Goal: Task Accomplishment & Management: Complete application form

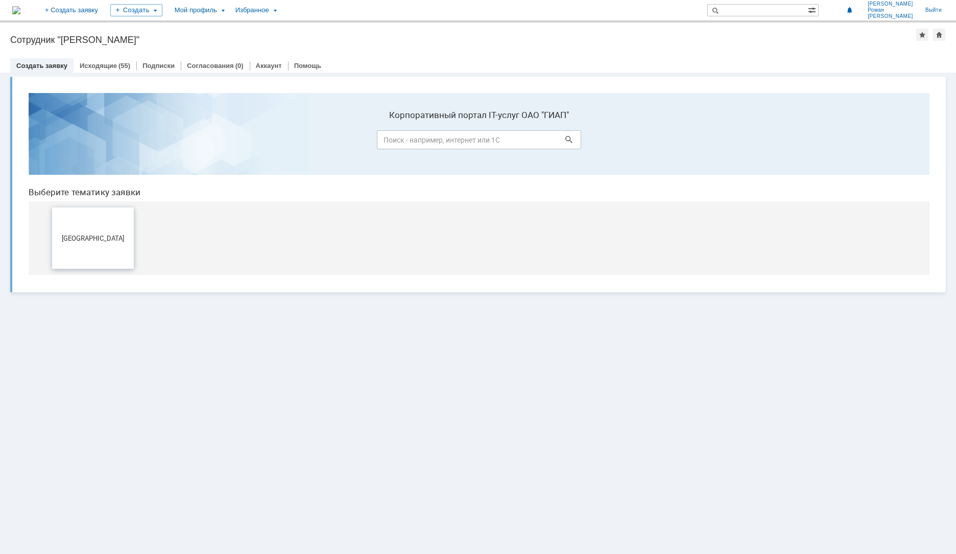
click at [91, 239] on span "[GEOGRAPHIC_DATA]" at bounding box center [93, 238] width 76 height 8
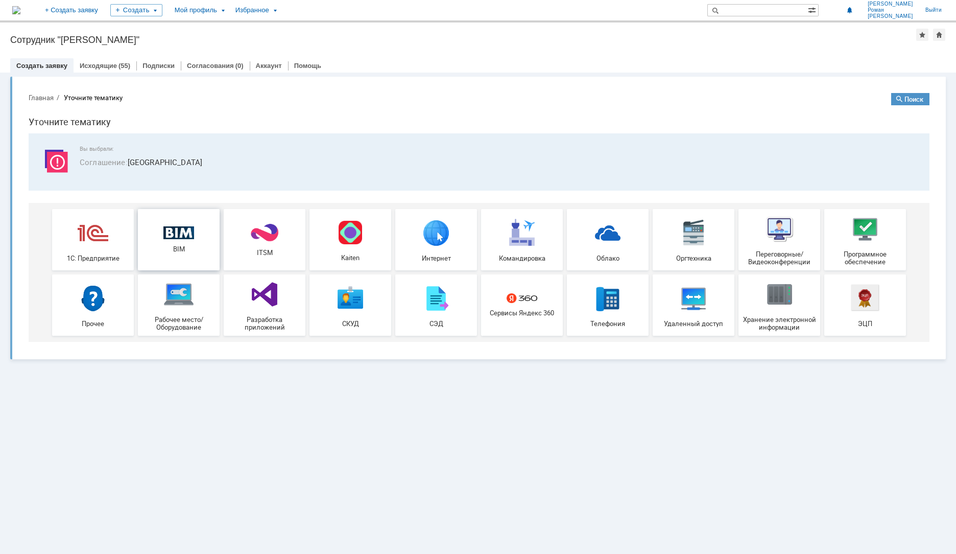
click at [190, 246] on span "BIM" at bounding box center [179, 249] width 76 height 8
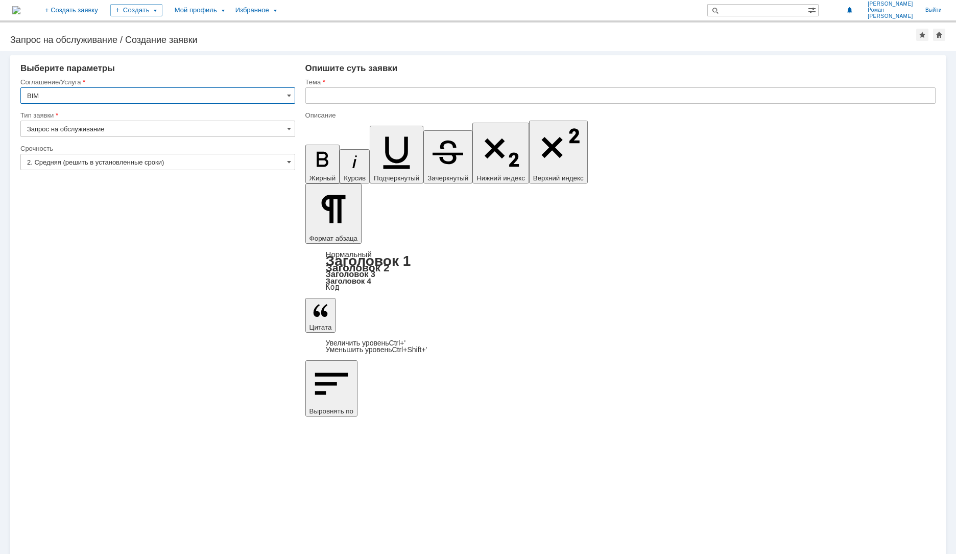
click at [417, 102] on input "text" at bounding box center [620, 95] width 630 height 16
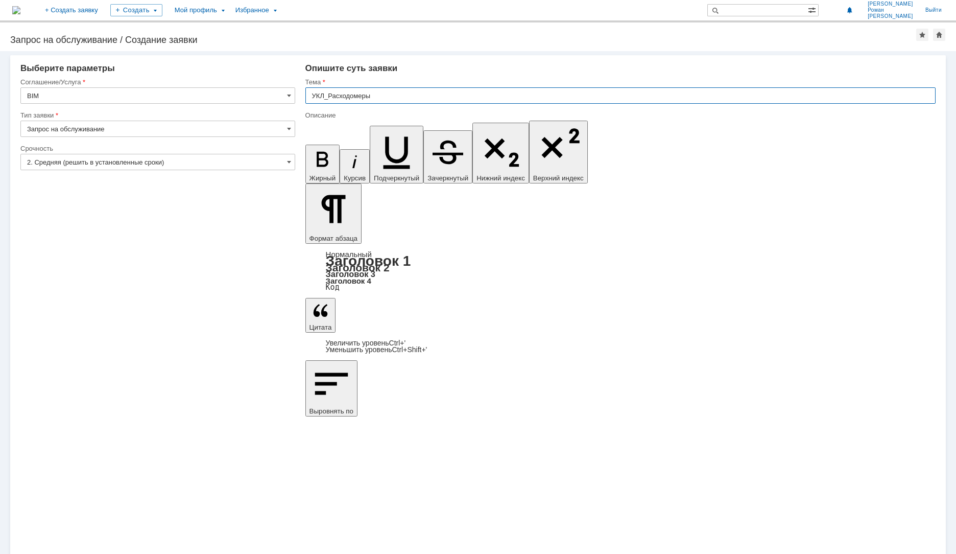
type input "УКЛ_Расходомеры"
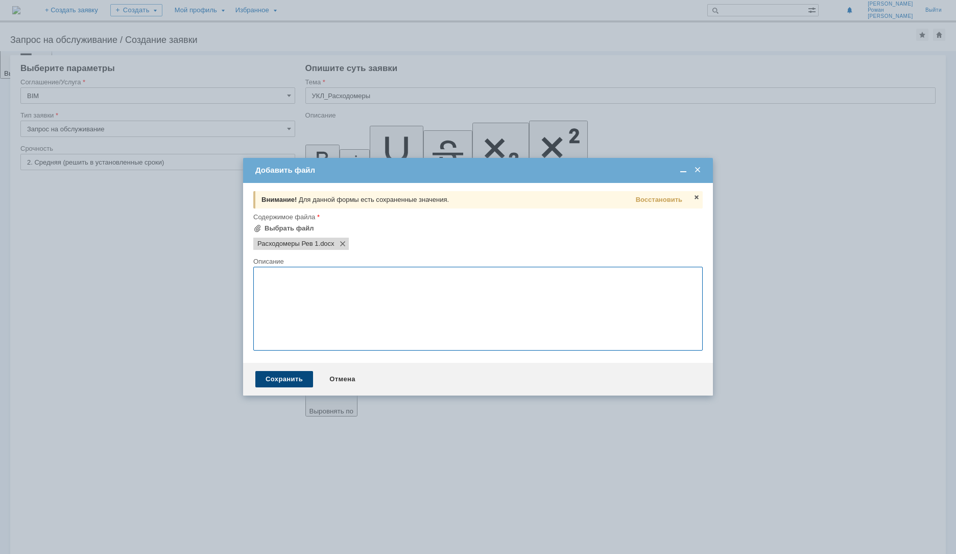
click at [282, 379] on div "Сохранить" at bounding box center [284, 379] width 58 height 16
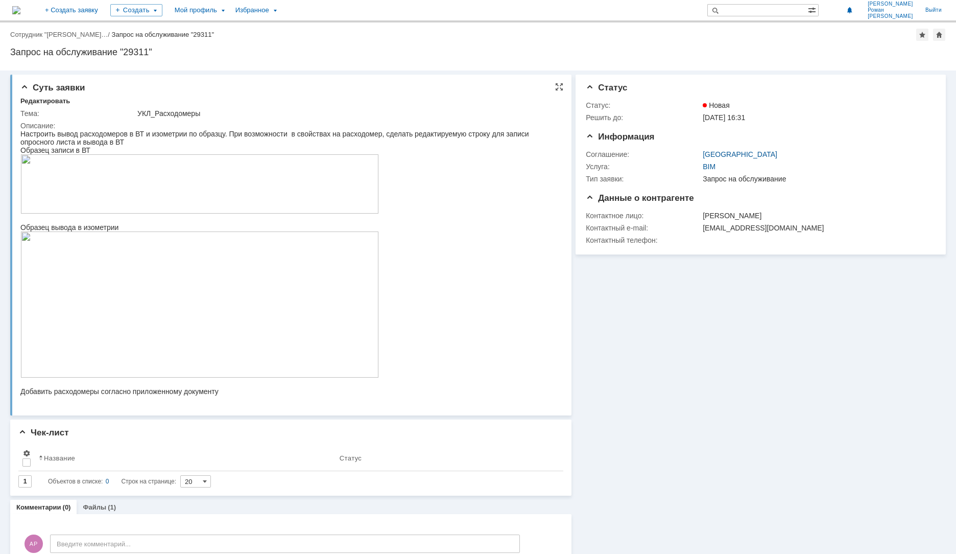
click at [170, 194] on img at bounding box center [199, 183] width 359 height 59
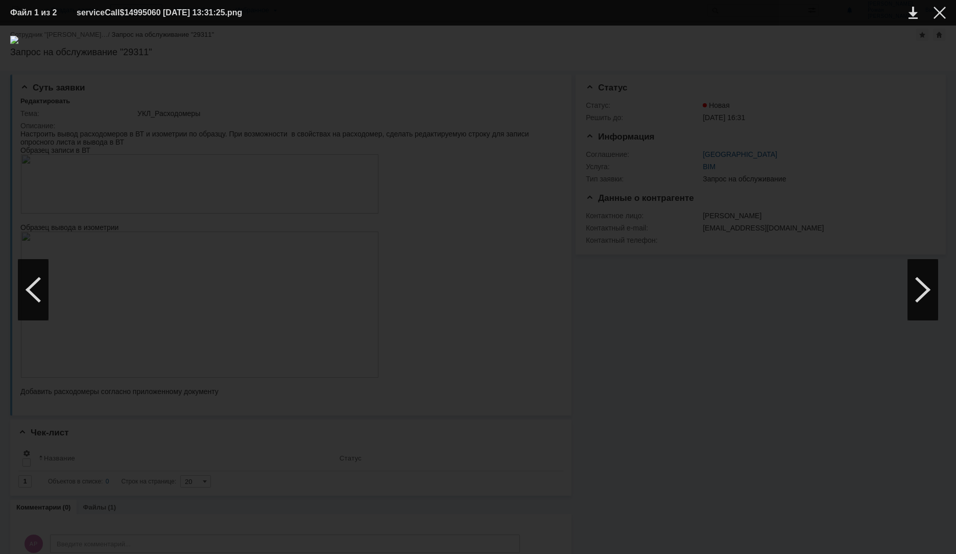
click at [500, 381] on div at bounding box center [478, 290] width 936 height 508
click at [452, 407] on div at bounding box center [478, 290] width 936 height 508
click at [935, 12] on div at bounding box center [940, 13] width 12 height 12
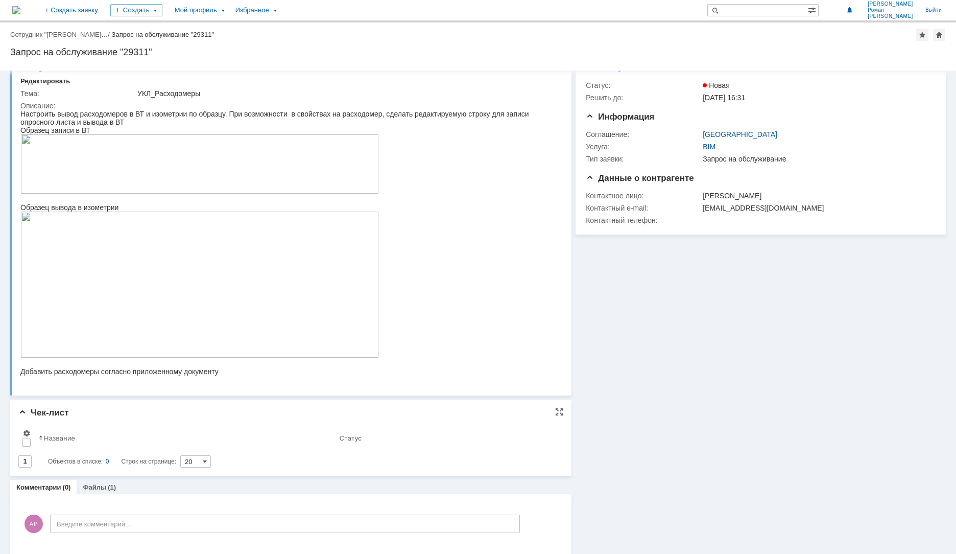
scroll to position [28, 0]
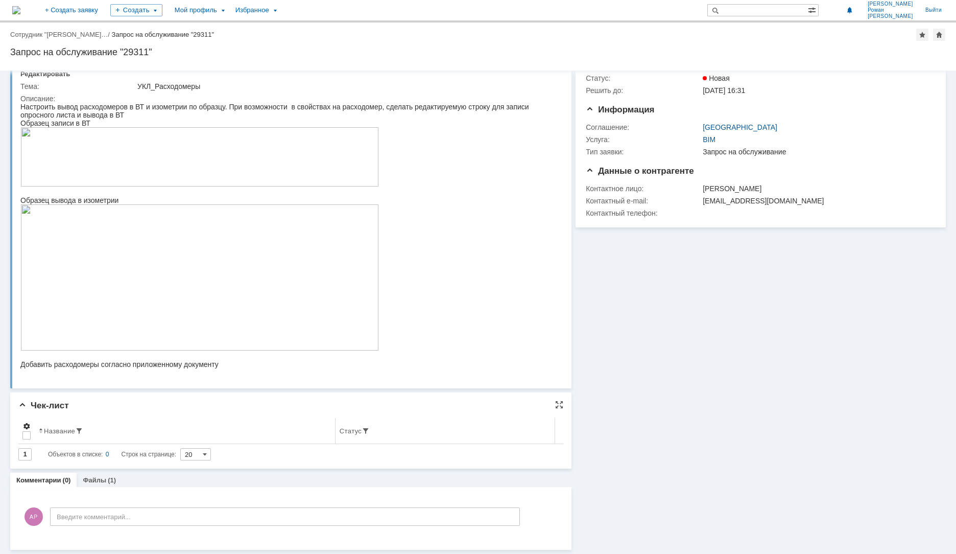
click at [28, 424] on span at bounding box center [26, 426] width 8 height 8
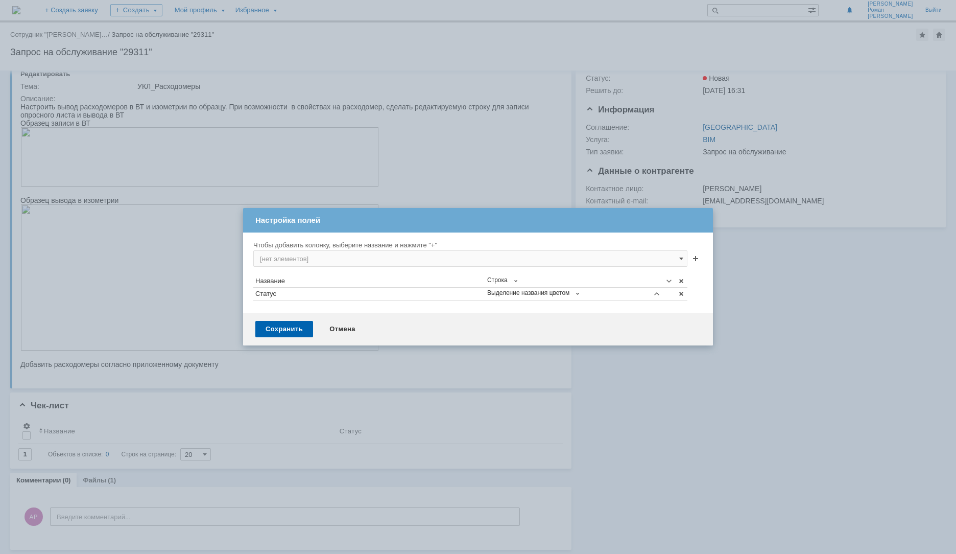
drag, startPoint x: 375, startPoint y: 184, endPoint x: 162, endPoint y: 284, distance: 234.9
click at [373, 184] on div at bounding box center [478, 277] width 956 height 554
click at [328, 326] on div "Отмена" at bounding box center [342, 329] width 46 height 16
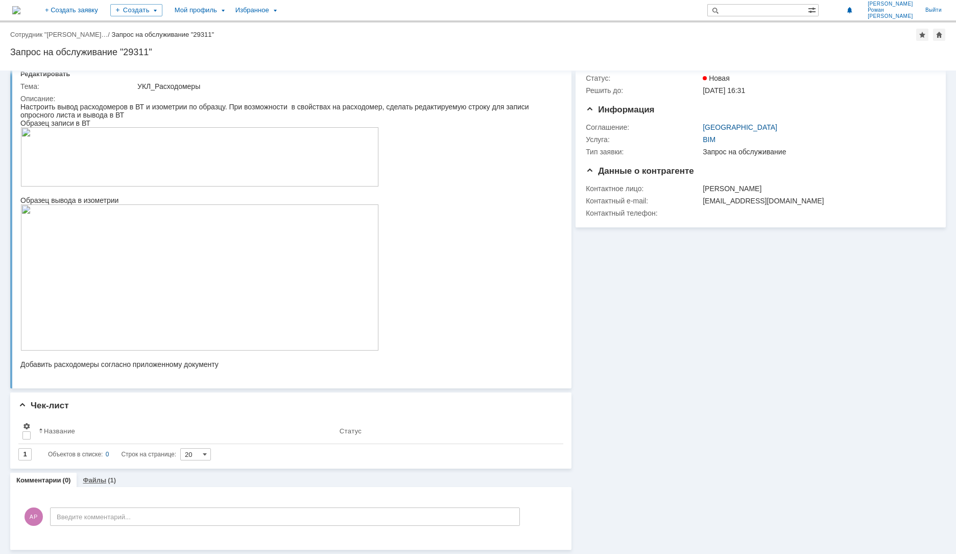
click at [98, 478] on link "Файлы" at bounding box center [94, 480] width 23 height 8
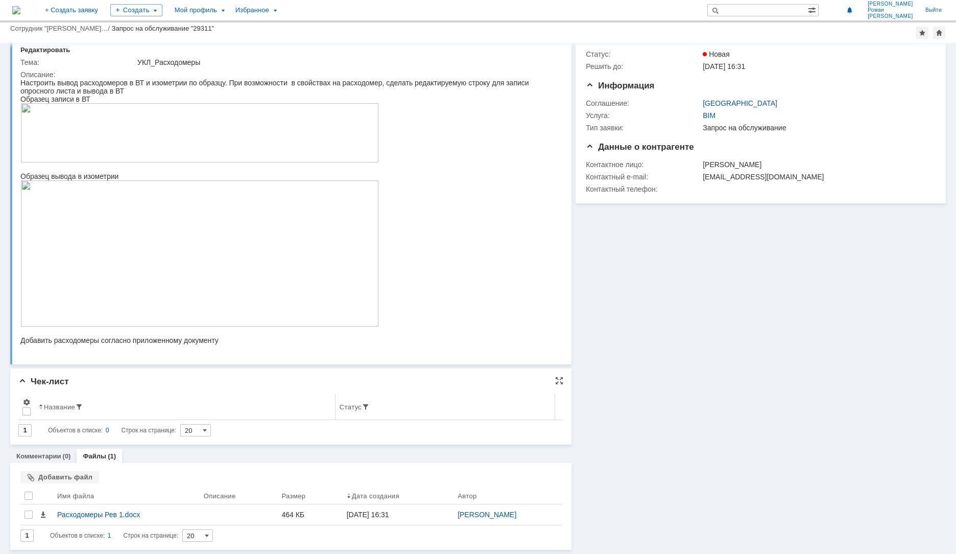
scroll to position [24, 0]
click at [45, 457] on link "Комментарии" at bounding box center [38, 456] width 45 height 8
